Goal: Check status: Check status

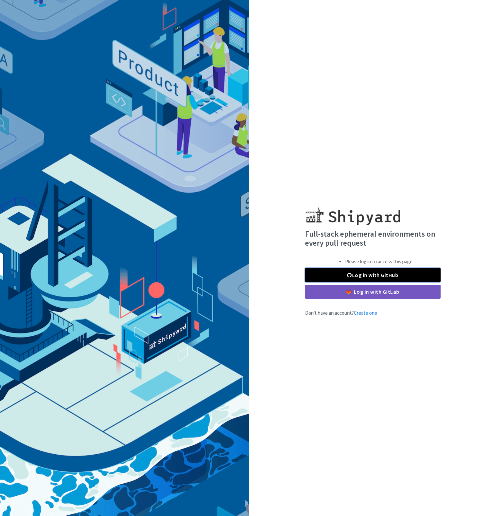
click at [362, 275] on link "Log in with GitHub" at bounding box center [372, 275] width 135 height 14
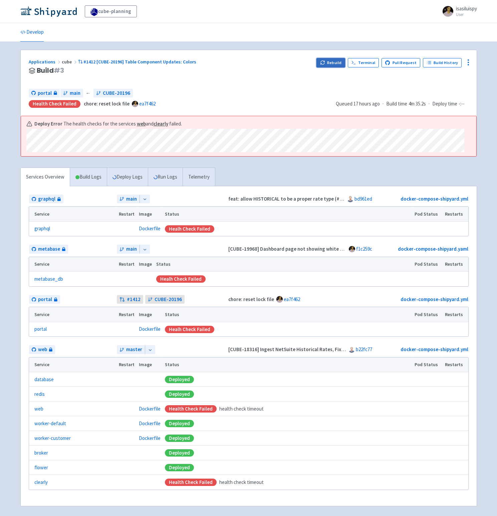
click at [336, 65] on button "Rebuild" at bounding box center [330, 62] width 29 height 9
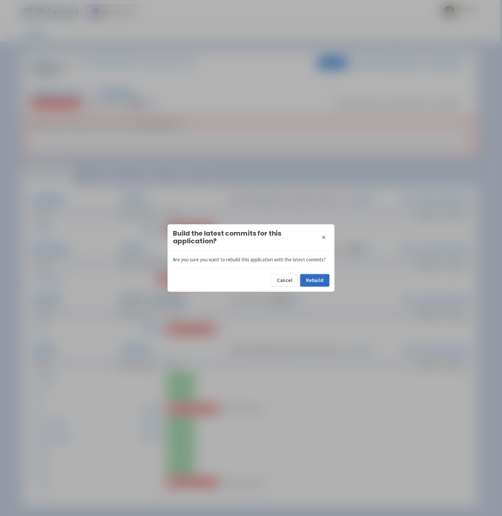
click at [315, 282] on button "Rebuild" at bounding box center [314, 280] width 29 height 12
